Goal: Task Accomplishment & Management: Use online tool/utility

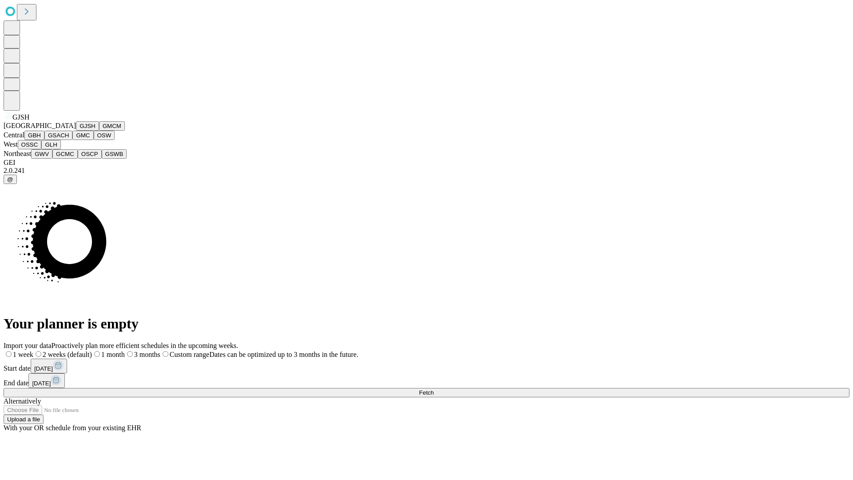
click at [76, 131] on button "GJSH" at bounding box center [87, 125] width 23 height 9
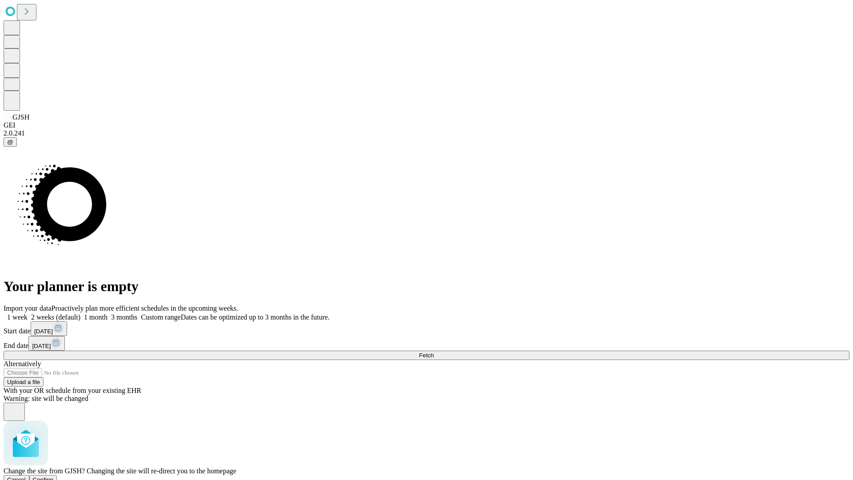
click at [54, 476] on span "Confirm" at bounding box center [43, 479] width 21 height 7
click at [108, 313] on label "1 month" at bounding box center [93, 317] width 27 height 8
click at [434, 352] on span "Fetch" at bounding box center [426, 355] width 15 height 7
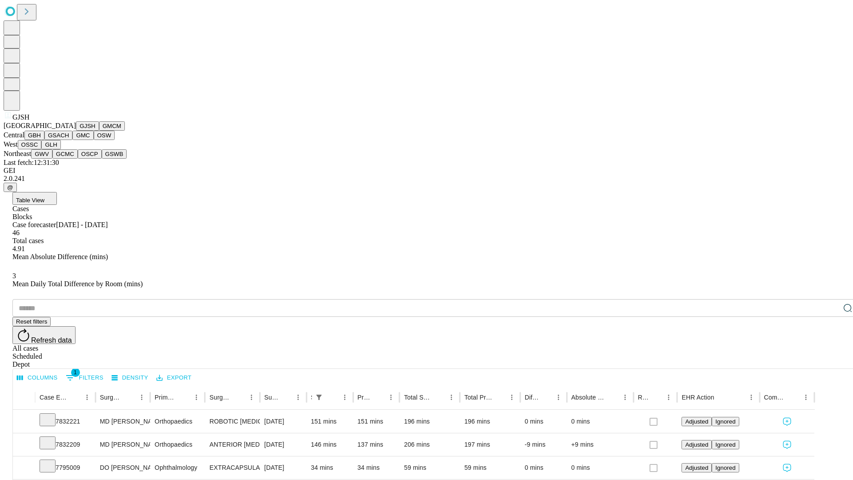
click at [99, 131] on button "GMCM" at bounding box center [112, 125] width 26 height 9
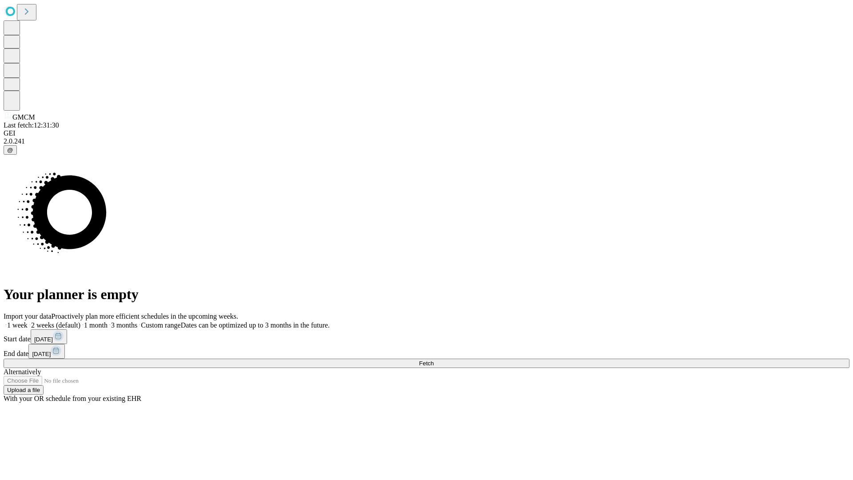
click at [108, 321] on label "1 month" at bounding box center [93, 325] width 27 height 8
click at [434, 360] on span "Fetch" at bounding box center [426, 363] width 15 height 7
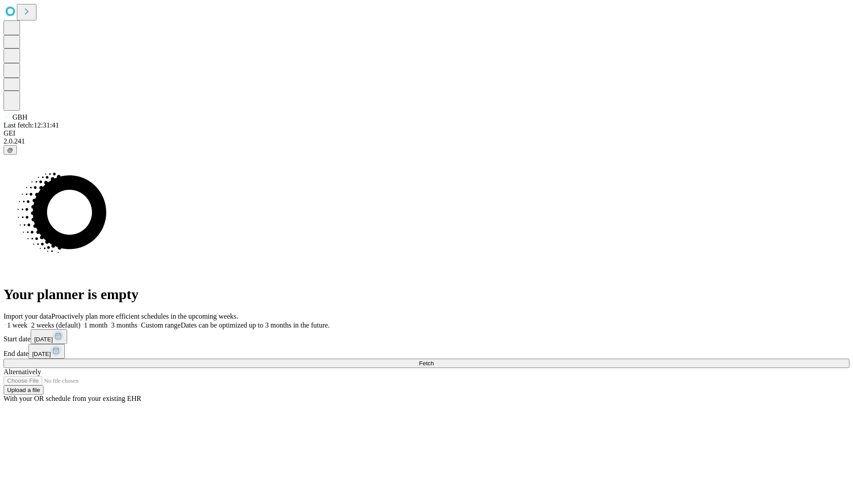
click at [108, 321] on label "1 month" at bounding box center [93, 325] width 27 height 8
click at [434, 360] on span "Fetch" at bounding box center [426, 363] width 15 height 7
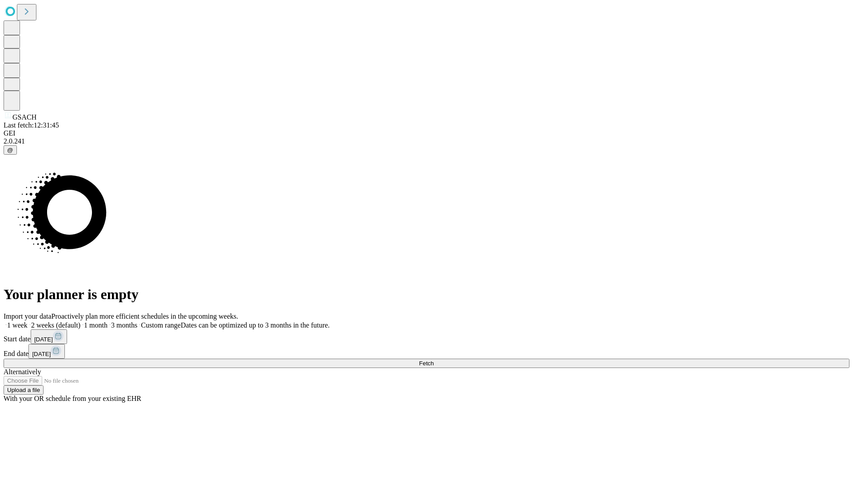
click at [108, 321] on label "1 month" at bounding box center [93, 325] width 27 height 8
click at [434, 360] on span "Fetch" at bounding box center [426, 363] width 15 height 7
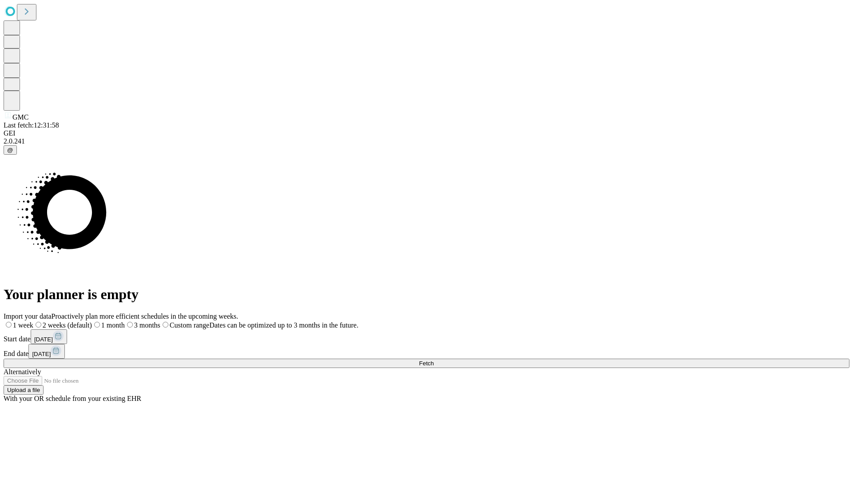
click at [125, 321] on label "1 month" at bounding box center [108, 325] width 33 height 8
click at [434, 360] on span "Fetch" at bounding box center [426, 363] width 15 height 7
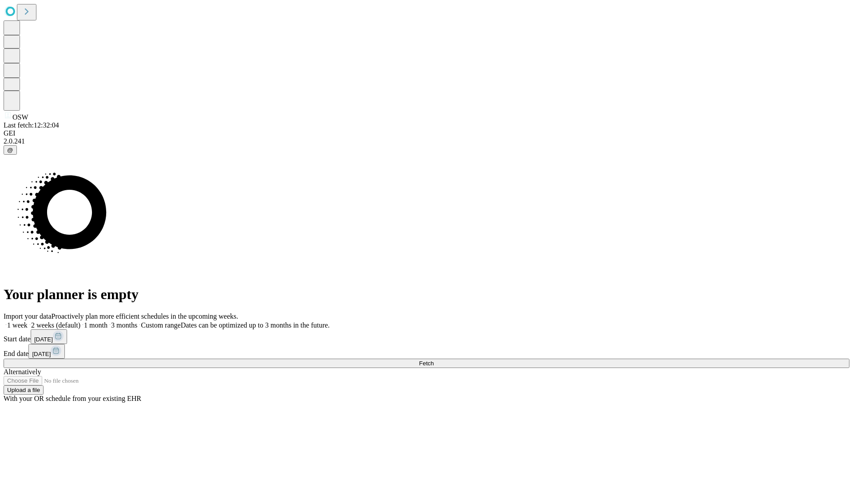
click at [434, 360] on span "Fetch" at bounding box center [426, 363] width 15 height 7
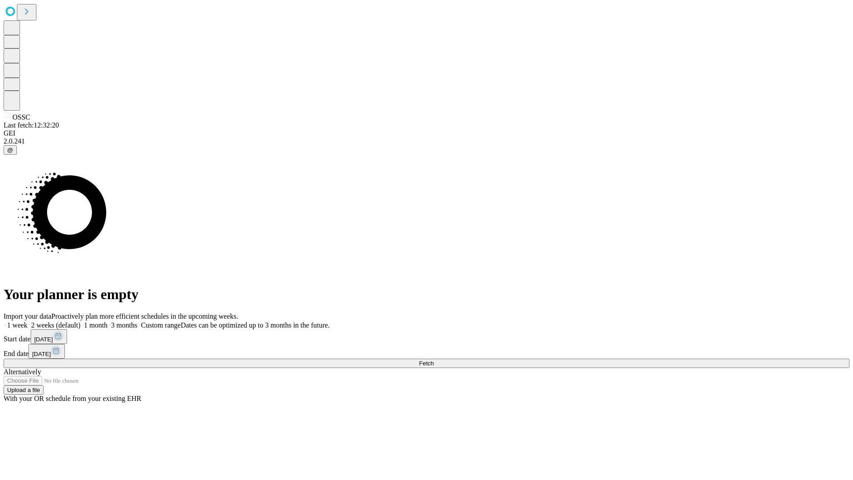
click at [108, 321] on label "1 month" at bounding box center [93, 325] width 27 height 8
click at [434, 360] on span "Fetch" at bounding box center [426, 363] width 15 height 7
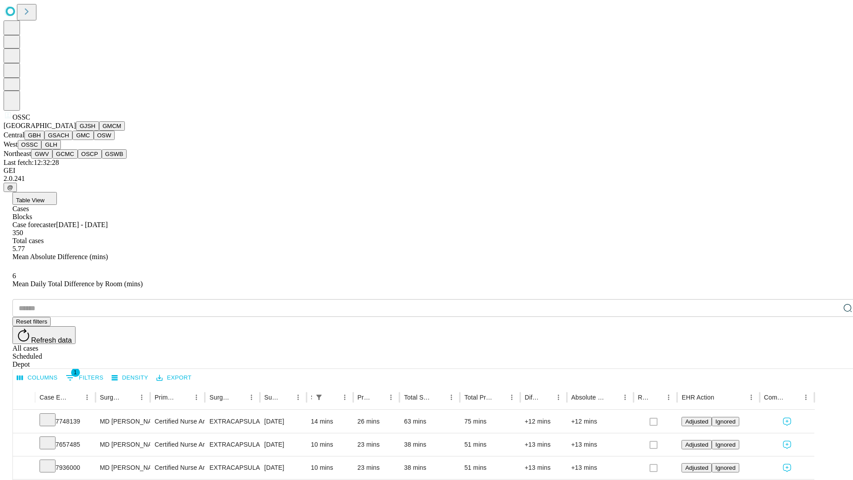
click at [60, 149] on button "GLH" at bounding box center [50, 144] width 19 height 9
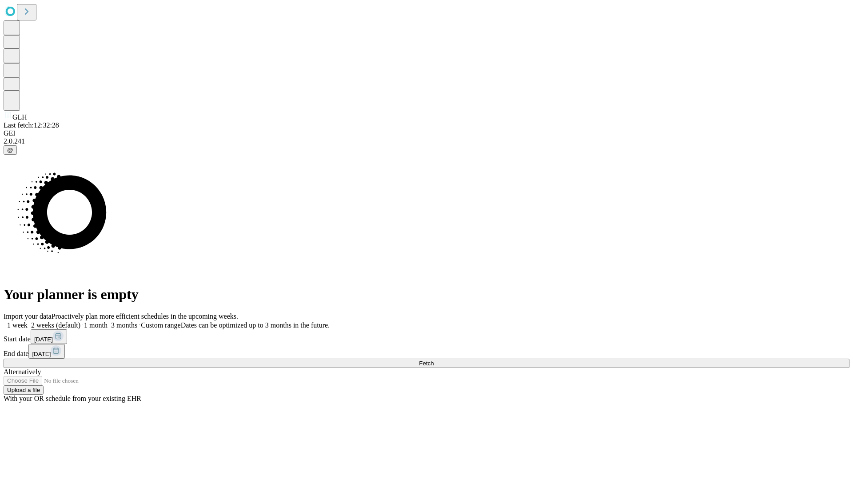
click at [108, 321] on label "1 month" at bounding box center [93, 325] width 27 height 8
click at [434, 360] on span "Fetch" at bounding box center [426, 363] width 15 height 7
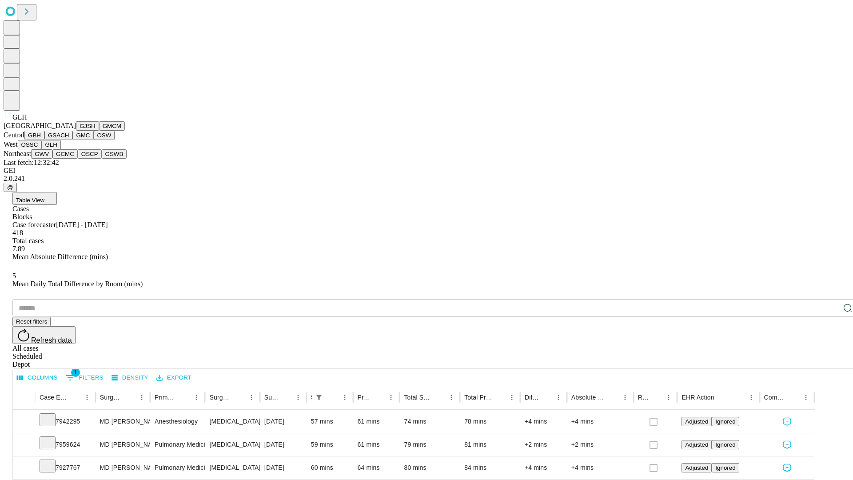
click at [52, 159] on button "GWV" at bounding box center [41, 153] width 21 height 9
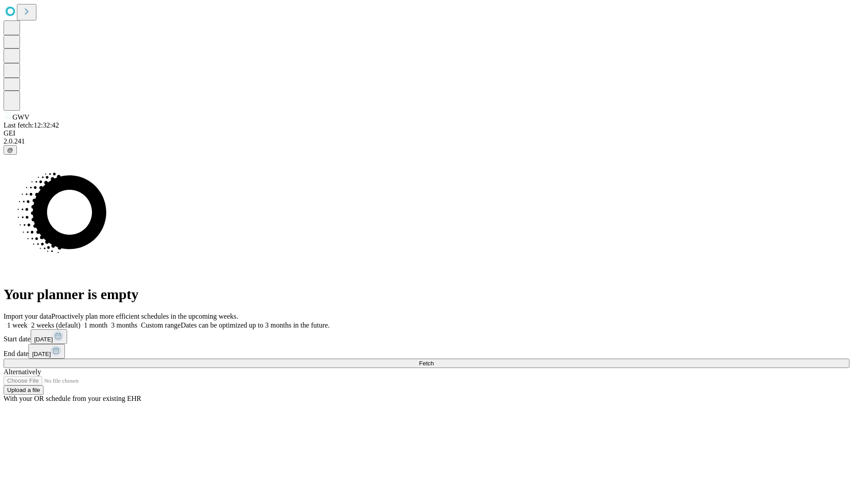
click at [108, 321] on label "1 month" at bounding box center [93, 325] width 27 height 8
click at [434, 360] on span "Fetch" at bounding box center [426, 363] width 15 height 7
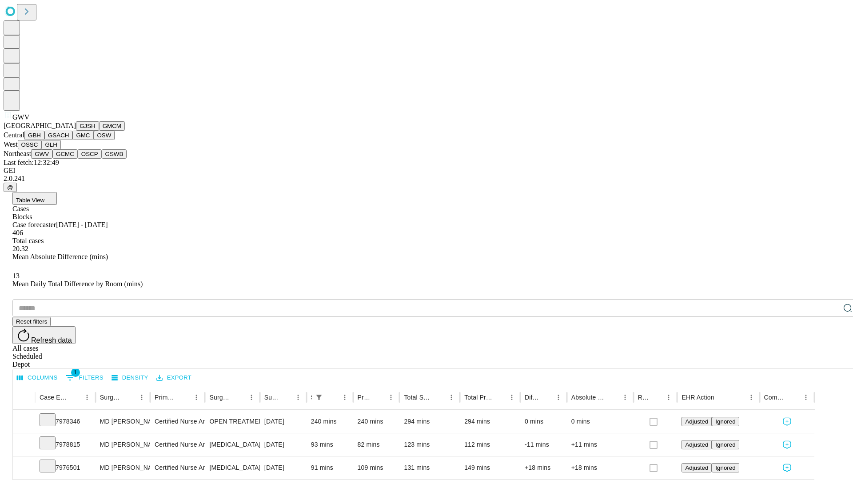
click at [69, 159] on button "GCMC" at bounding box center [64, 153] width 25 height 9
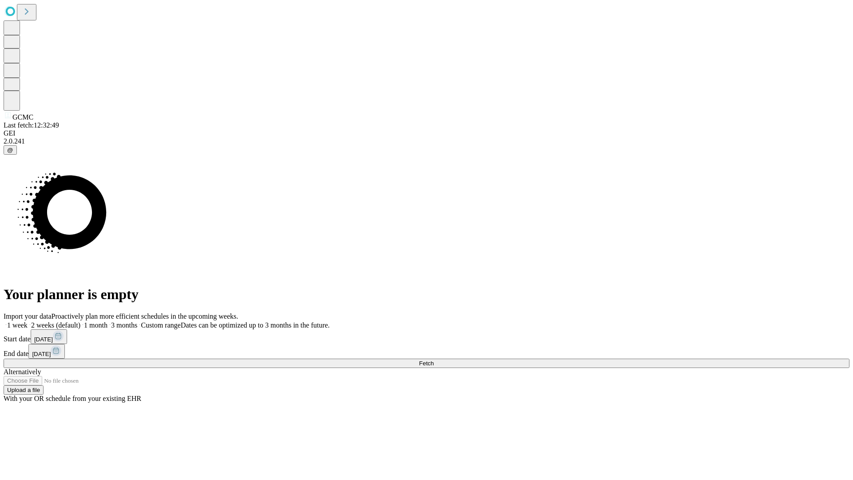
click at [108, 321] on label "1 month" at bounding box center [93, 325] width 27 height 8
click at [434, 360] on span "Fetch" at bounding box center [426, 363] width 15 height 7
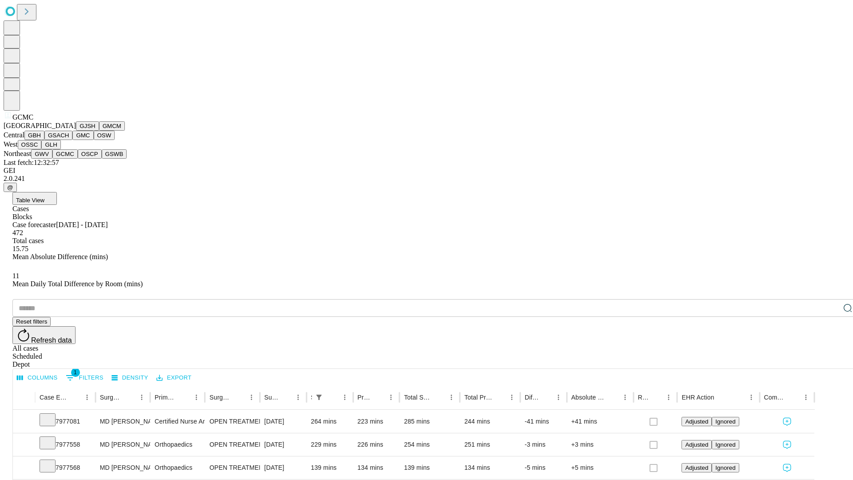
click at [78, 159] on button "OSCP" at bounding box center [90, 153] width 24 height 9
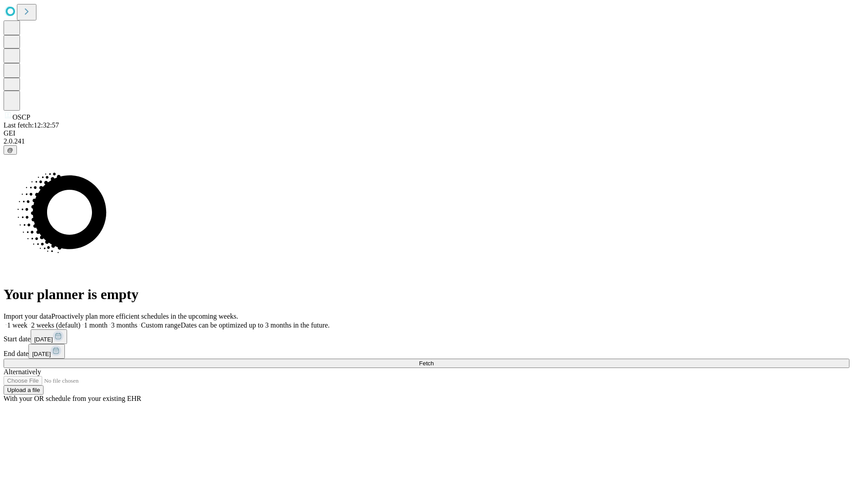
click at [108, 321] on label "1 month" at bounding box center [93, 325] width 27 height 8
click at [434, 360] on span "Fetch" at bounding box center [426, 363] width 15 height 7
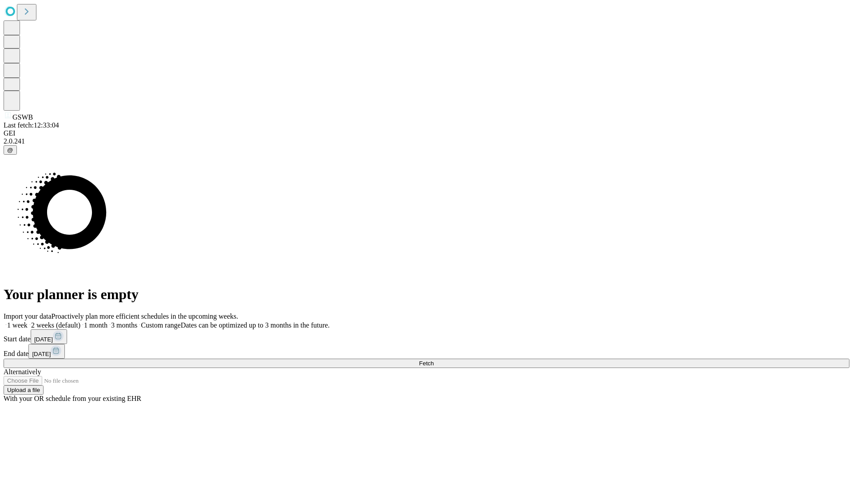
click at [108, 321] on label "1 month" at bounding box center [93, 325] width 27 height 8
click at [434, 360] on span "Fetch" at bounding box center [426, 363] width 15 height 7
